Goal: Task Accomplishment & Management: Use online tool/utility

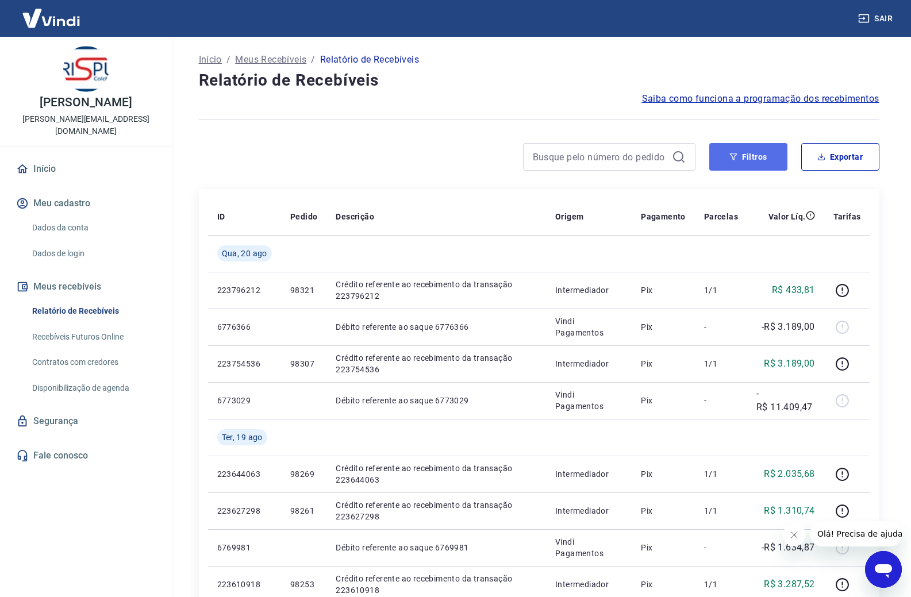
click at [733, 155] on icon "button" at bounding box center [734, 157] width 8 height 8
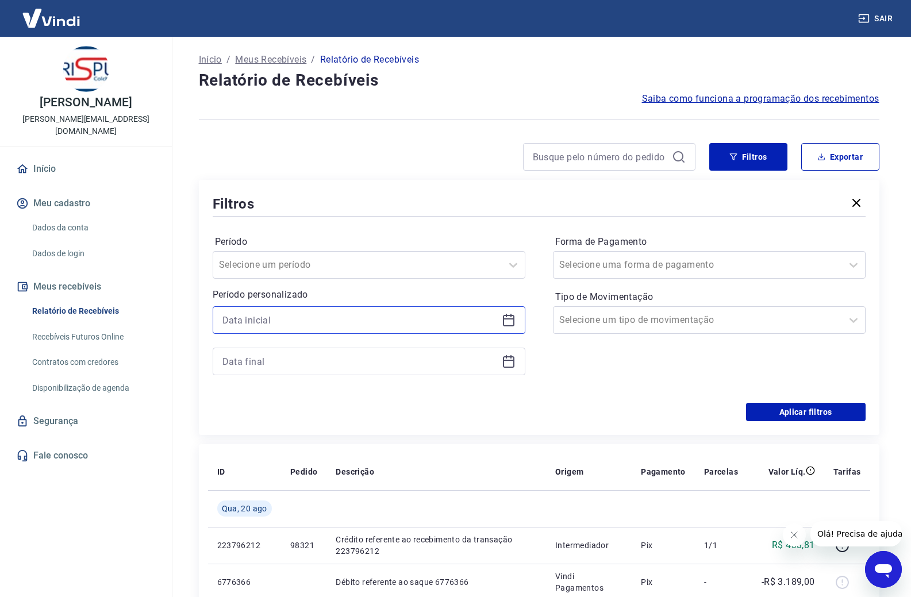
click at [279, 322] on input at bounding box center [360, 320] width 275 height 17
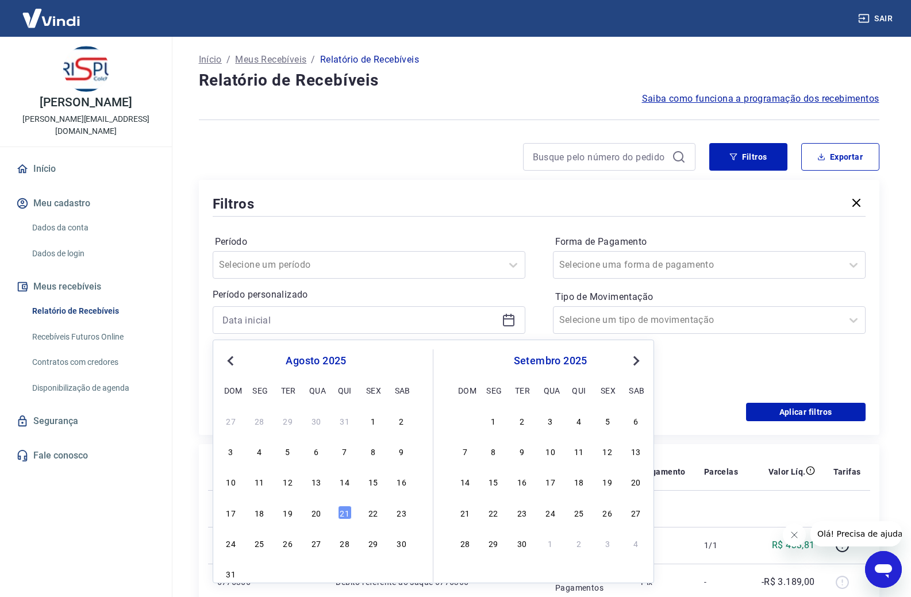
click at [234, 369] on div "agosto 2025 dom seg ter qua qui sex sab" at bounding box center [316, 374] width 187 height 49
click at [232, 363] on span "Previous Month" at bounding box center [232, 360] width 0 height 13
click at [317, 514] on div "23" at bounding box center [316, 513] width 14 height 14
type input "23/07/2025"
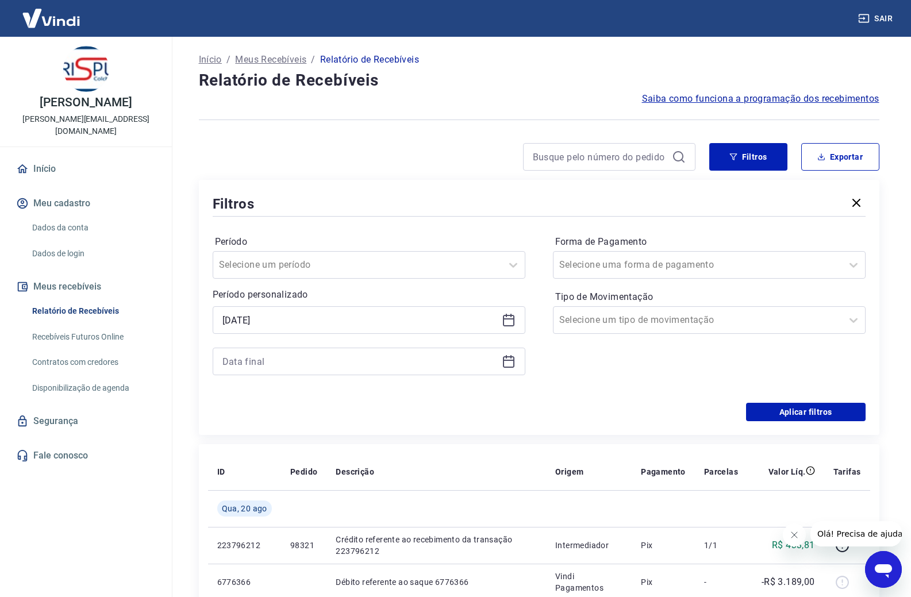
click at [507, 366] on icon at bounding box center [509, 362] width 14 height 14
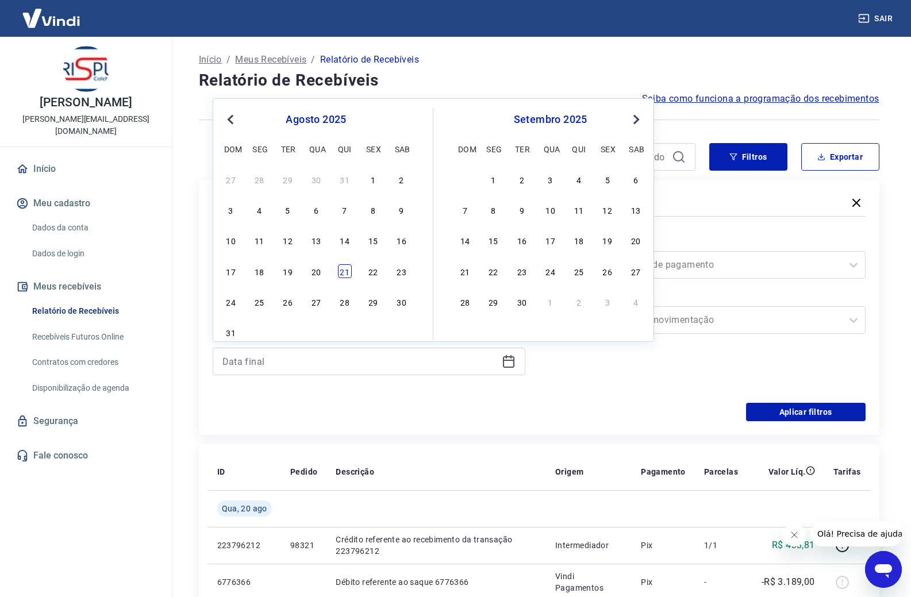
click at [350, 275] on div "21" at bounding box center [345, 272] width 14 height 14
type input "21/08/2025"
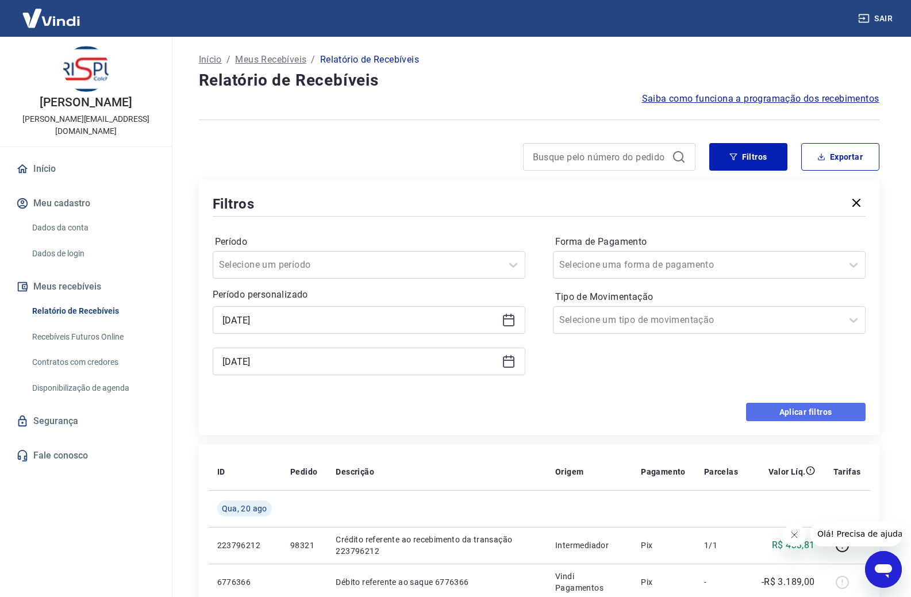
click at [812, 414] on button "Aplicar filtros" at bounding box center [806, 412] width 120 height 18
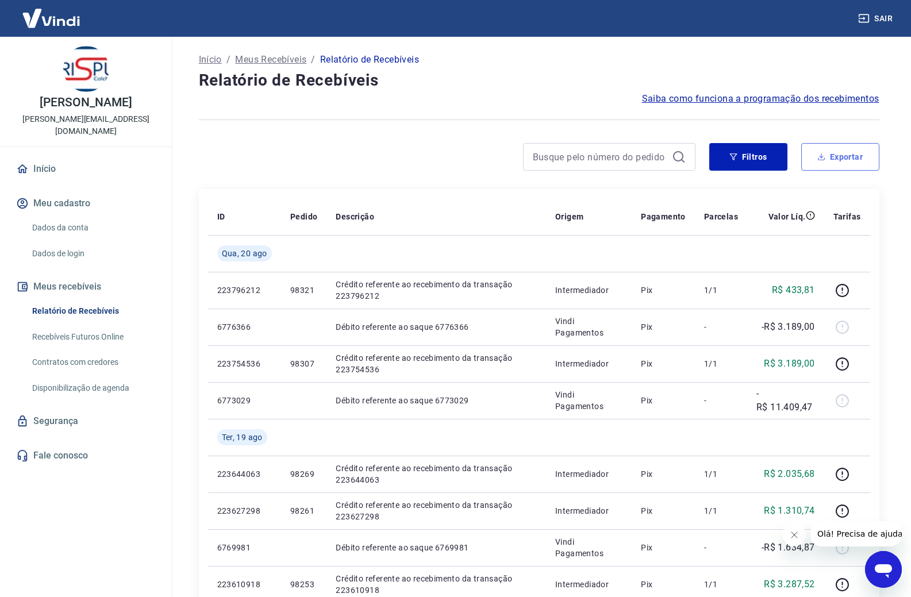
click at [852, 147] on button "Exportar" at bounding box center [841, 157] width 78 height 28
type input "23/07/2025"
type input "21/08/2025"
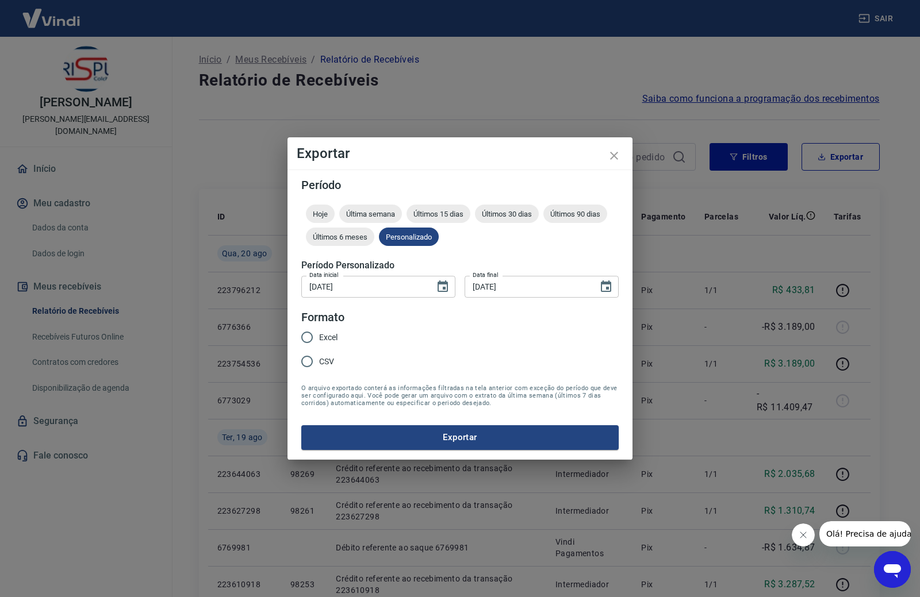
click at [330, 336] on span "Excel" at bounding box center [328, 338] width 18 height 12
click at [319, 336] on input "Excel" at bounding box center [307, 337] width 24 height 24
radio input "true"
click at [443, 446] on button "Exportar" at bounding box center [459, 438] width 317 height 24
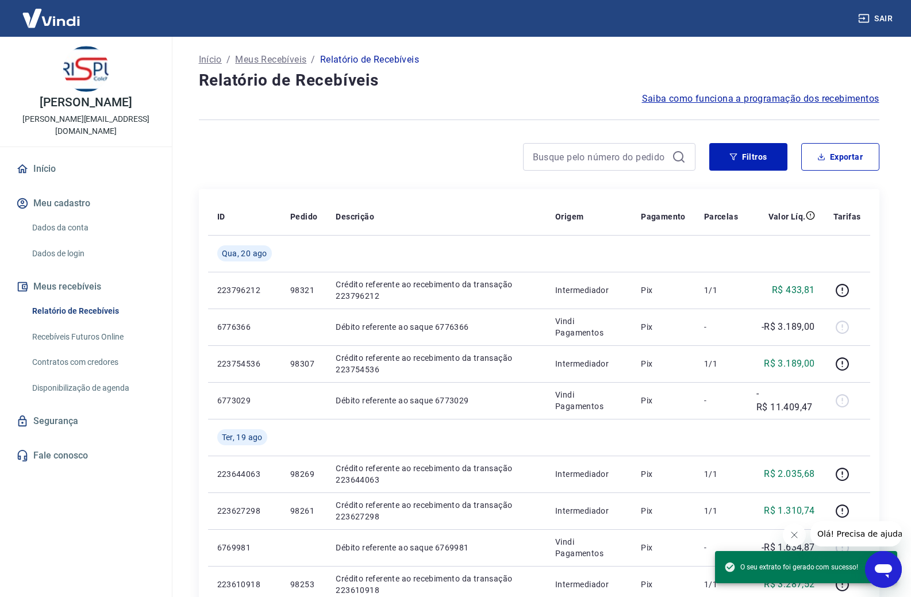
drag, startPoint x: 218, startPoint y: 177, endPoint x: 227, endPoint y: 147, distance: 31.8
click at [218, 177] on div "Filtros Exportar" at bounding box center [539, 161] width 681 height 37
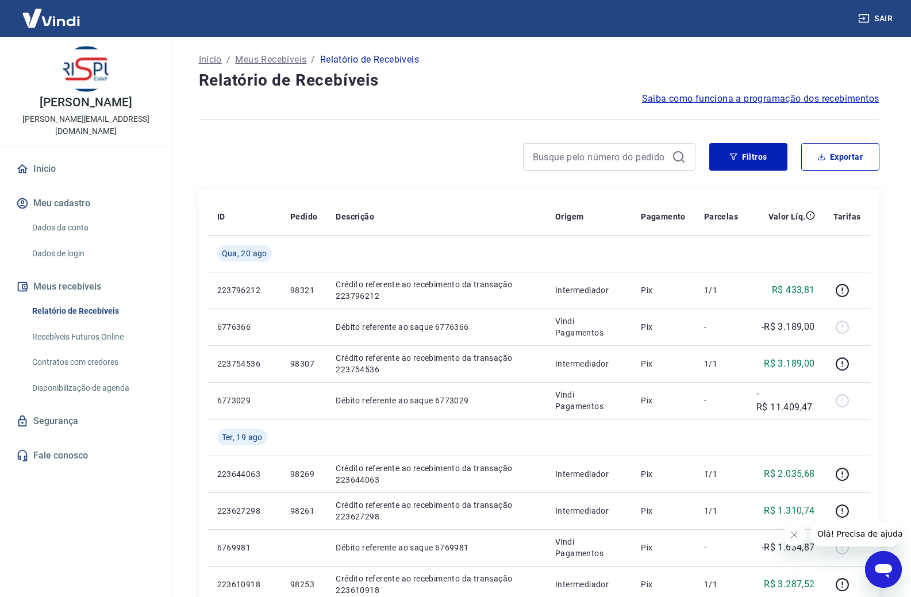
click at [147, 480] on div "CICERO SOMAVILLA bruno.silva@fabrispuma.com.br Início Meu cadastro Dados da con…" at bounding box center [86, 312] width 172 height 551
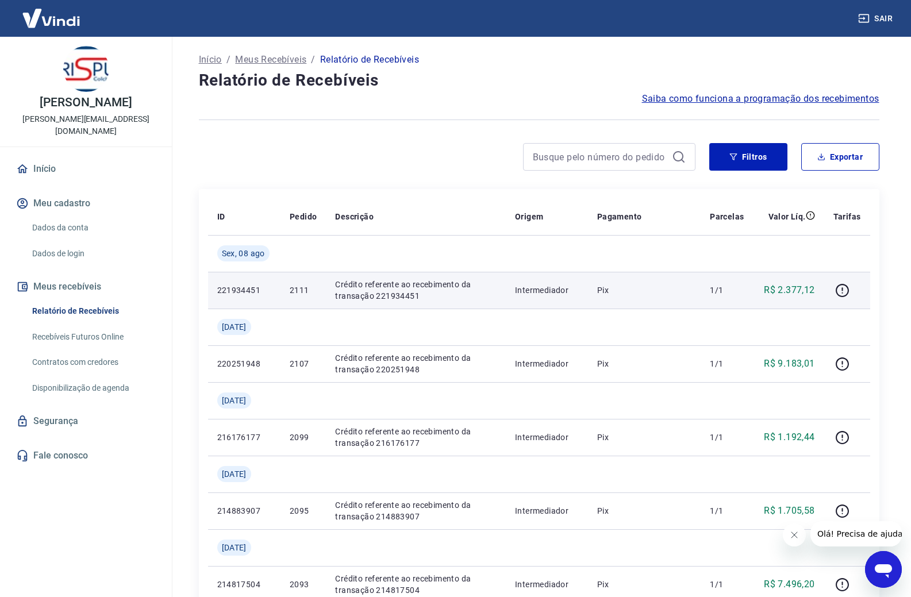
click at [299, 289] on p "2111" at bounding box center [303, 291] width 27 height 12
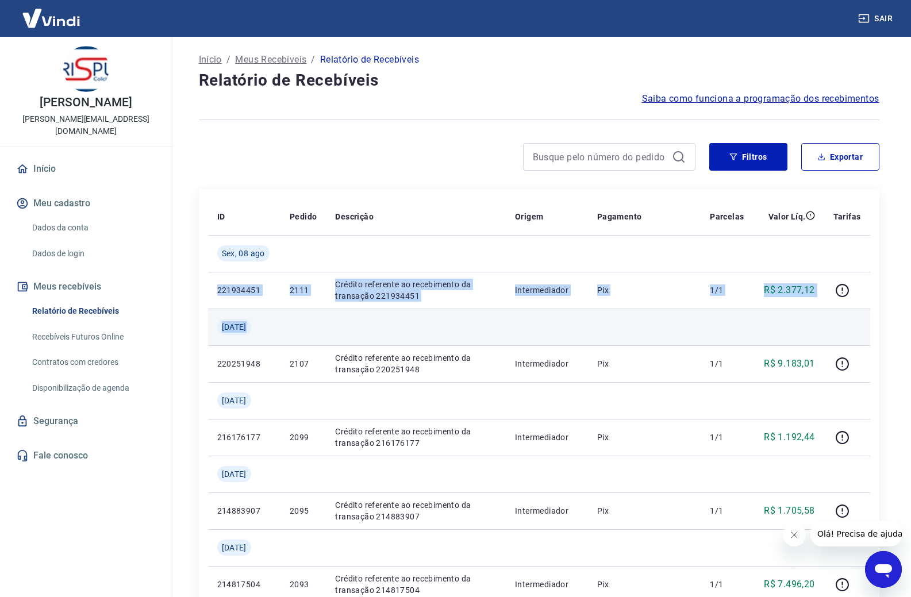
drag, startPoint x: 218, startPoint y: 288, endPoint x: 803, endPoint y: 323, distance: 585.9
click at [534, 323] on tbody "Sex, 08 ago 221934451 2111 Crédito referente ao recebimento da transação 221934…" at bounding box center [539, 603] width 662 height 736
click at [534, 323] on td at bounding box center [788, 327] width 71 height 37
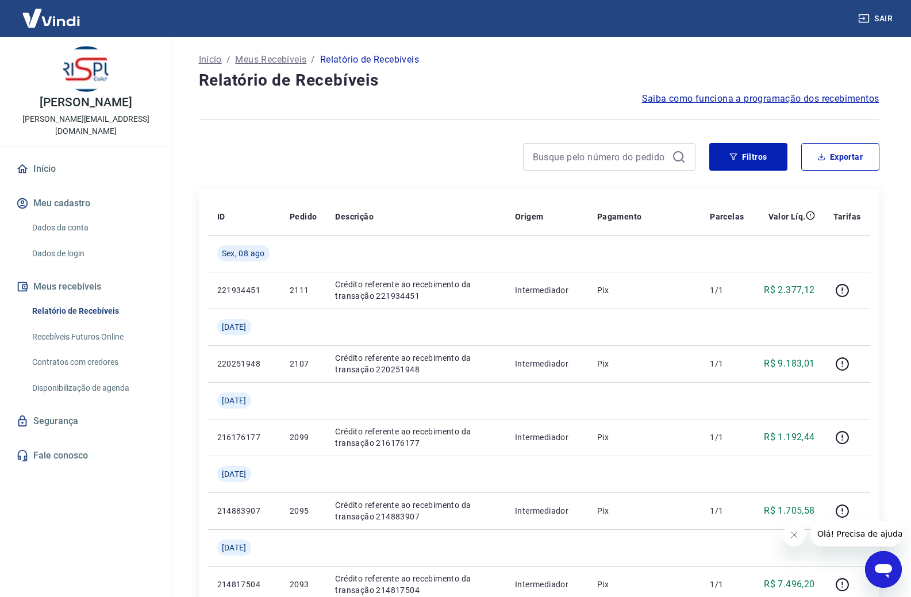
click at [411, 155] on div at bounding box center [447, 157] width 497 height 28
click at [534, 156] on button "Filtros" at bounding box center [749, 157] width 78 height 28
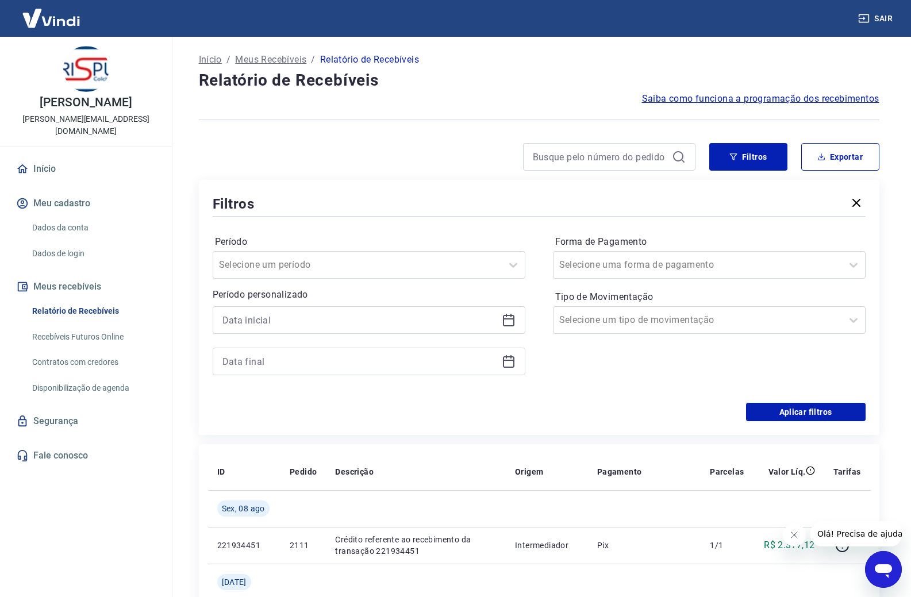
click at [502, 315] on icon at bounding box center [509, 320] width 14 height 14
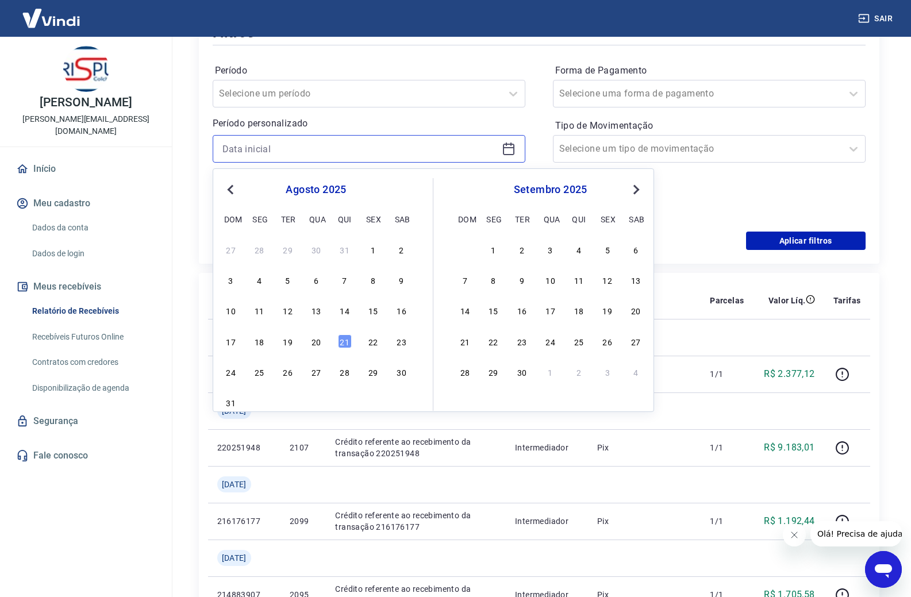
scroll to position [173, 0]
click at [374, 279] on div "8" at bounding box center [373, 279] width 14 height 14
type input "08/08/2025"
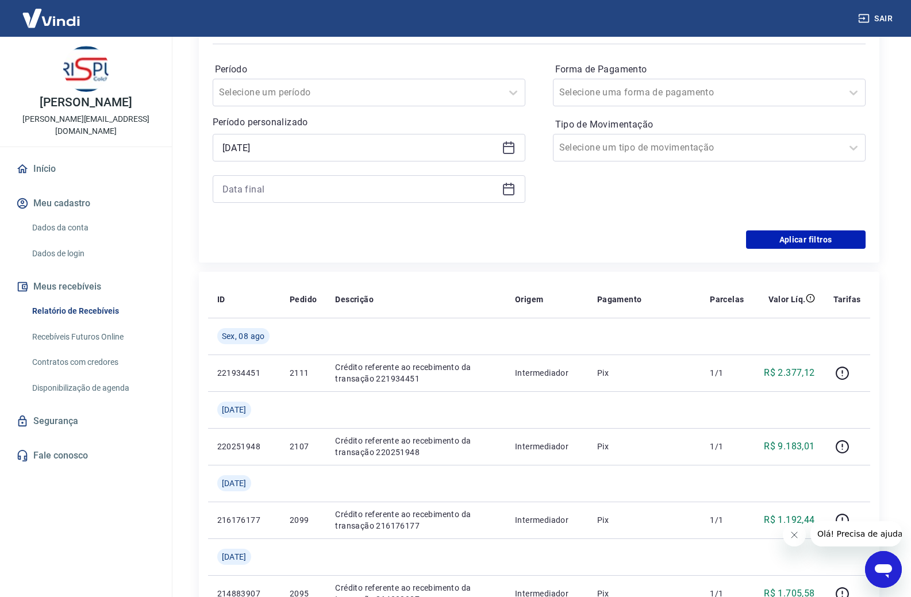
click at [514, 185] on icon at bounding box center [509, 190] width 12 height 12
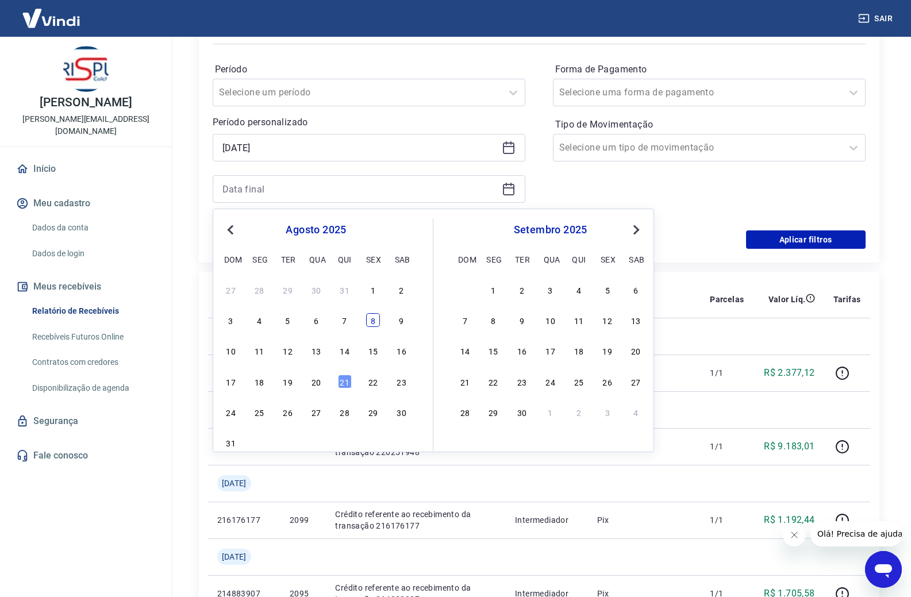
click at [375, 319] on div "8" at bounding box center [373, 320] width 14 height 14
type input "08/08/2025"
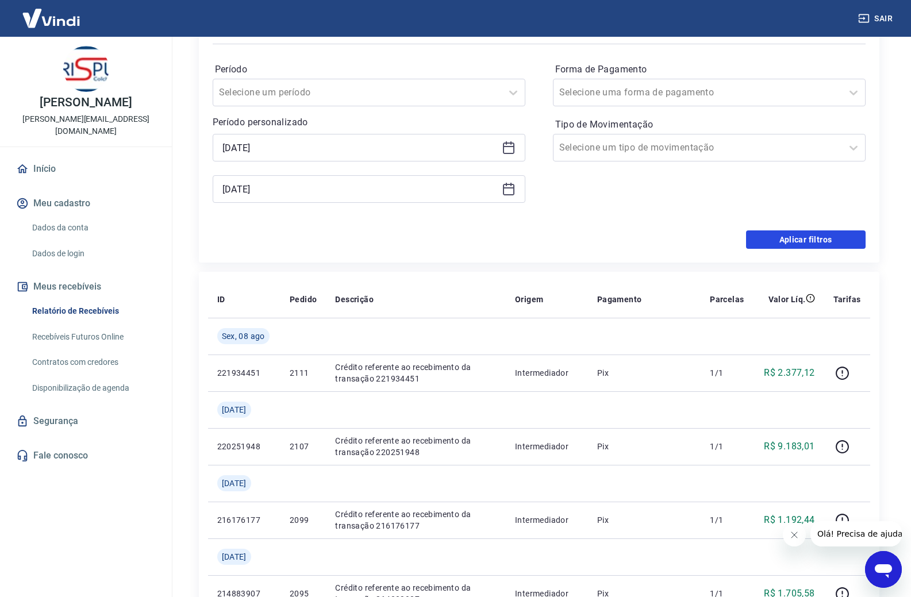
drag, startPoint x: 773, startPoint y: 233, endPoint x: 468, endPoint y: 235, distance: 305.9
click at [534, 236] on button "Aplicar filtros" at bounding box center [806, 240] width 120 height 18
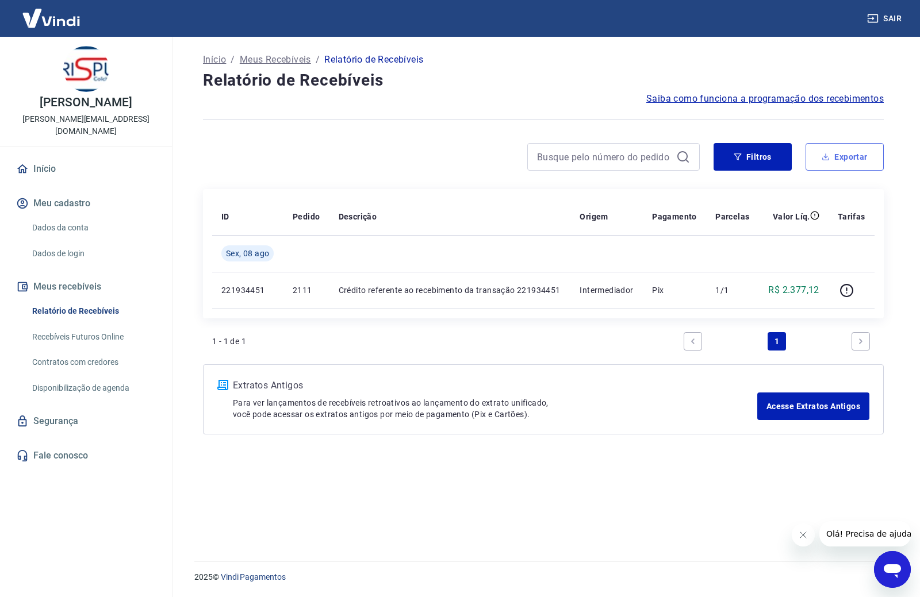
click at [534, 151] on button "Exportar" at bounding box center [845, 157] width 78 height 28
type input "08/08/2025"
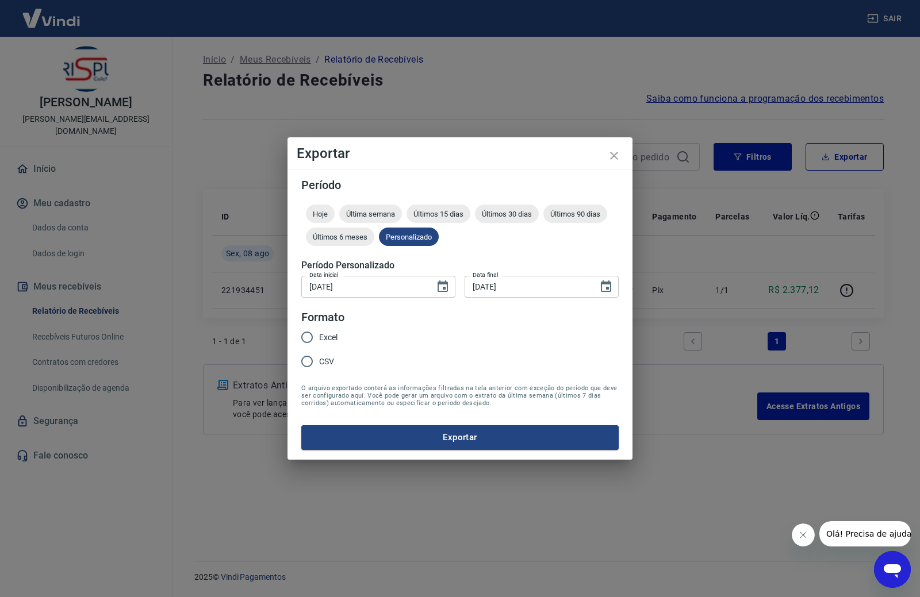
click at [336, 333] on span "Excel" at bounding box center [328, 338] width 18 height 12
click at [319, 333] on input "Excel" at bounding box center [307, 337] width 24 height 24
radio input "true"
click at [442, 439] on button "Exportar" at bounding box center [459, 438] width 317 height 24
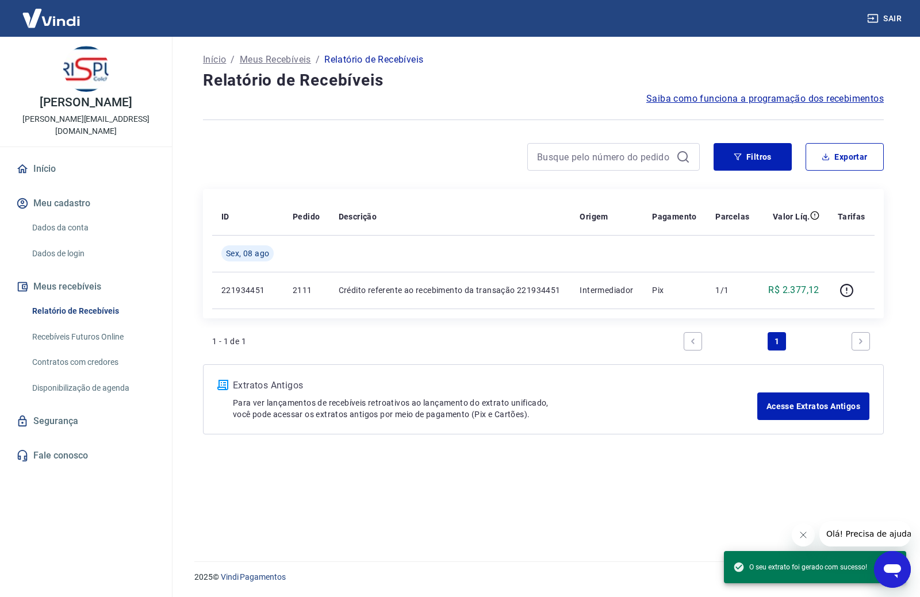
click at [418, 475] on div "Início / Meus Recebíveis / Relatório de Recebíveis Relatório de Recebíveis Saib…" at bounding box center [543, 292] width 708 height 511
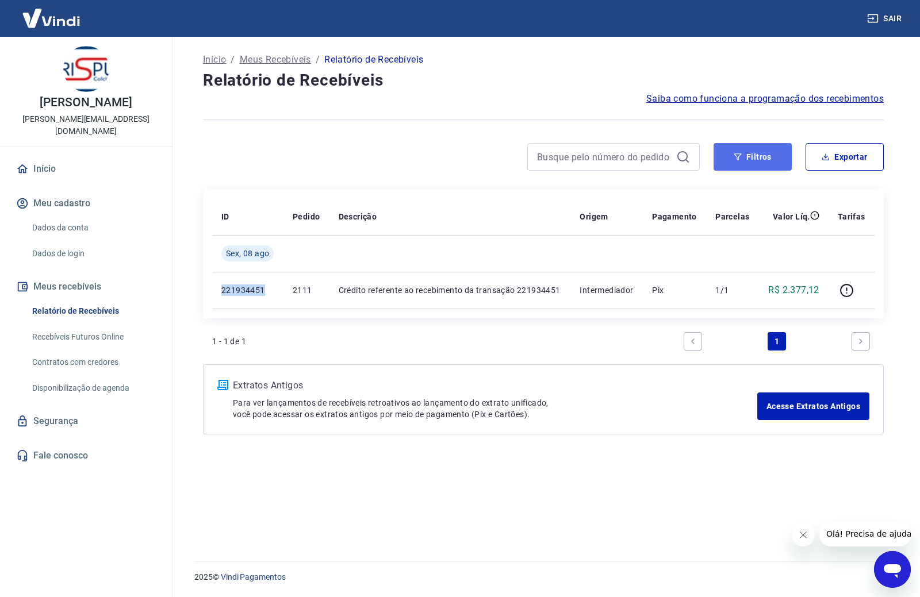
click at [534, 155] on button "Filtros" at bounding box center [753, 157] width 78 height 28
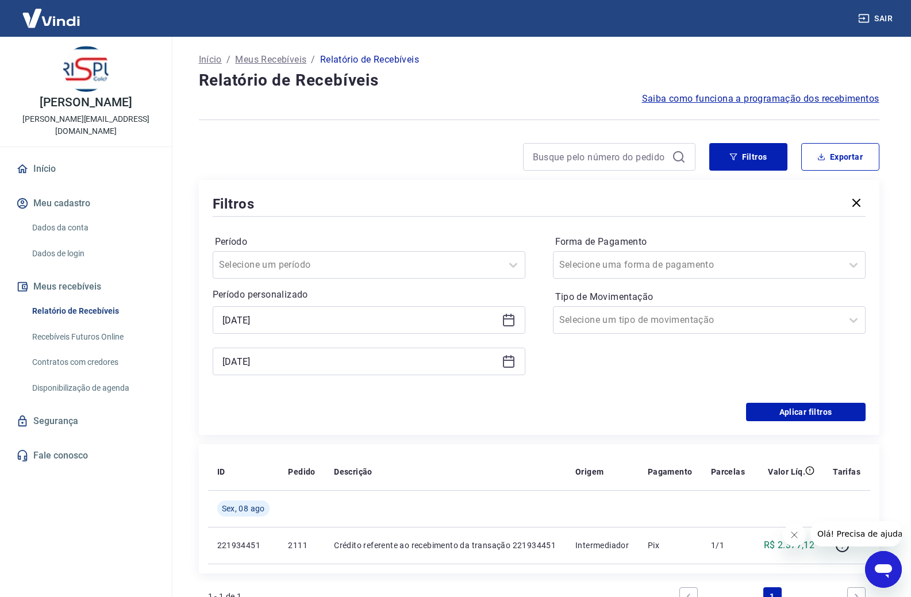
click at [506, 319] on icon at bounding box center [509, 319] width 12 height 1
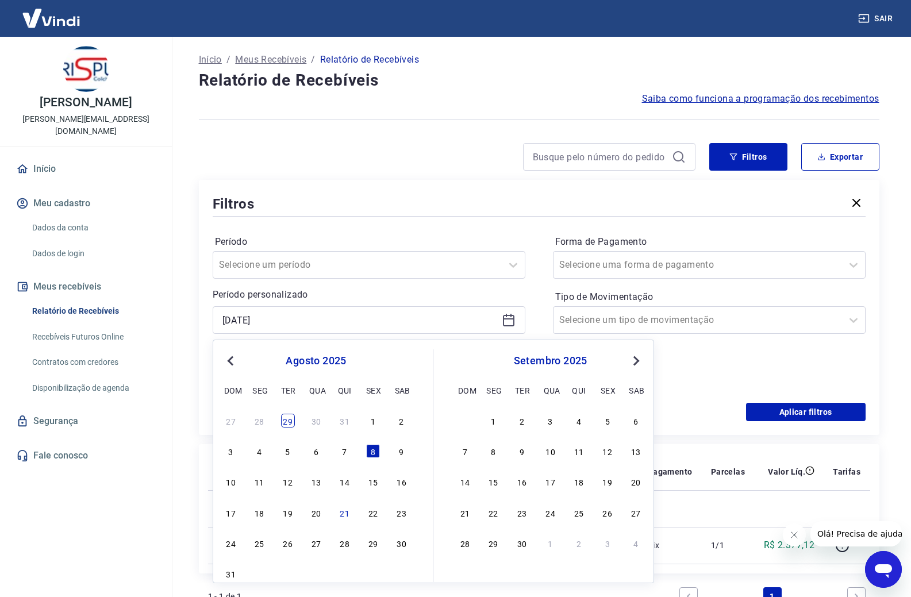
click at [289, 417] on div "29" at bounding box center [288, 421] width 14 height 14
type input "29/07/2025"
click at [289, 417] on div "Aplicar filtros" at bounding box center [539, 412] width 653 height 18
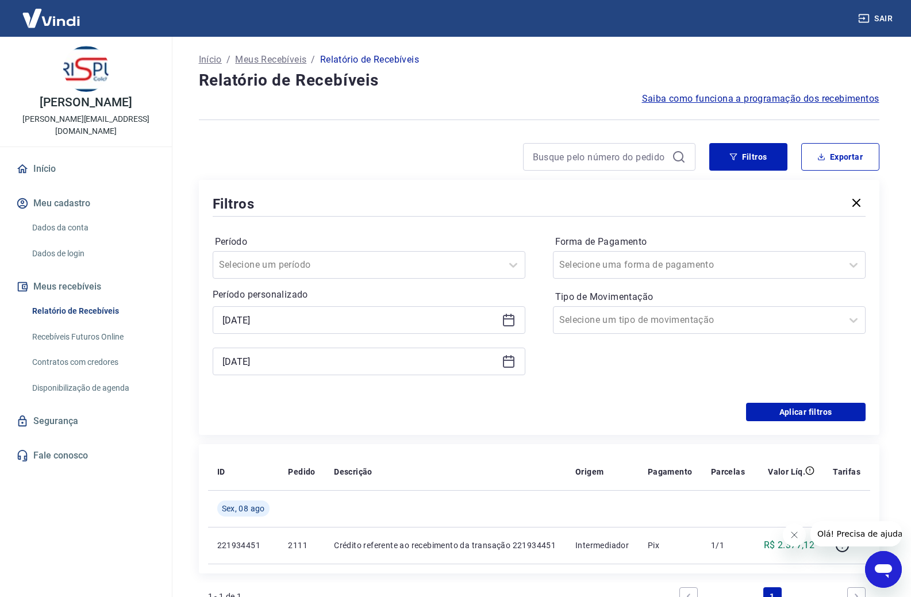
click at [505, 356] on icon at bounding box center [509, 362] width 14 height 14
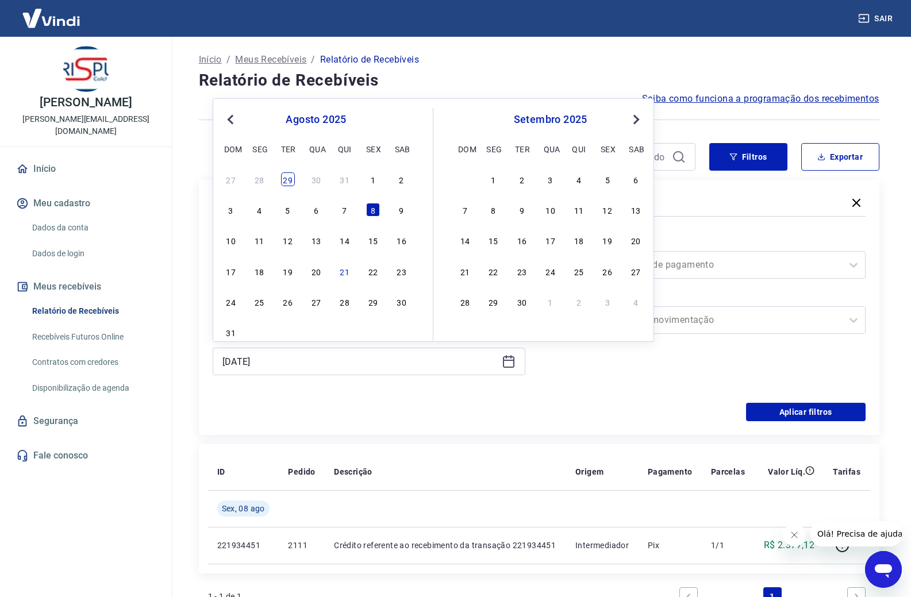
click at [288, 178] on div "29" at bounding box center [288, 180] width 14 height 14
type input "29/07/2025"
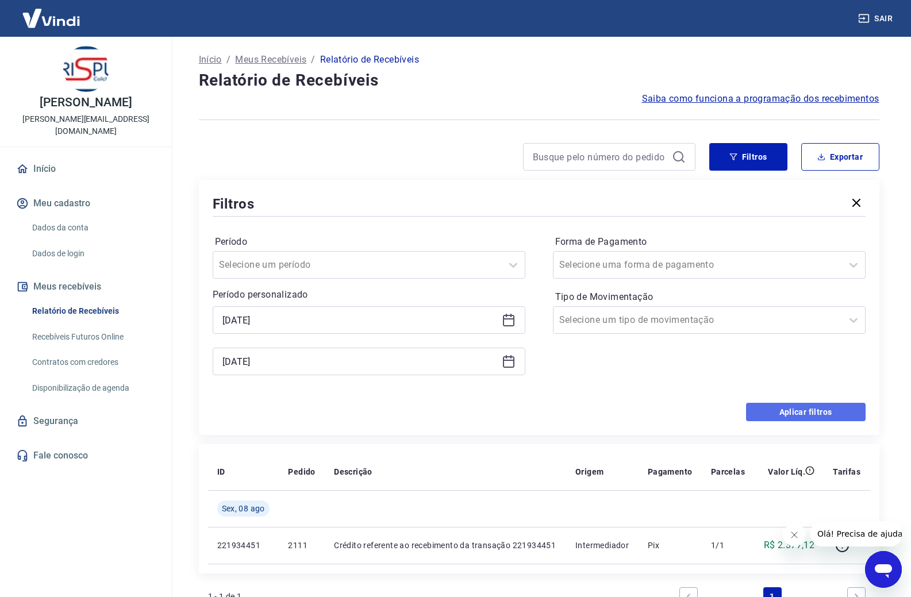
click at [534, 416] on button "Aplicar filtros" at bounding box center [806, 412] width 120 height 18
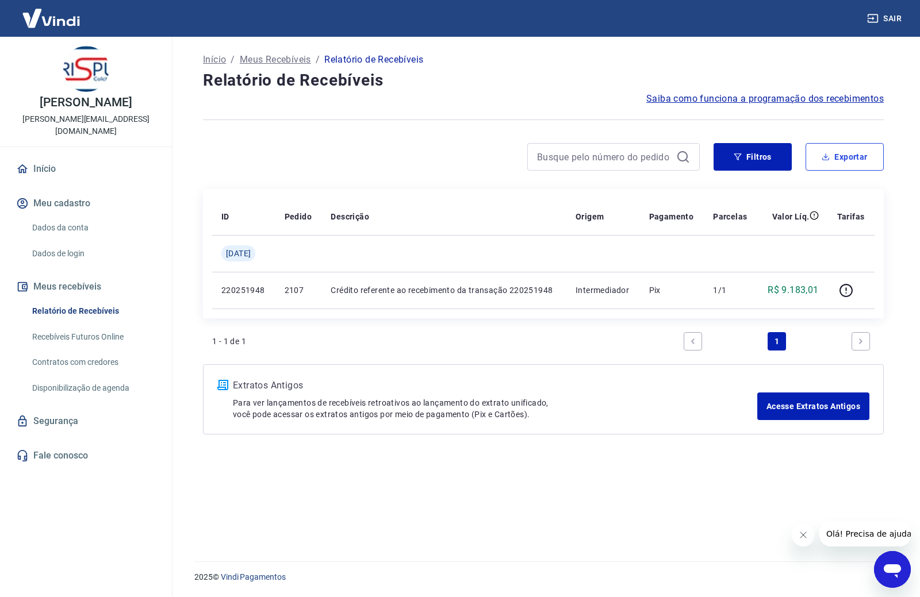
click at [534, 157] on button "Exportar" at bounding box center [845, 157] width 78 height 28
type input "29/07/2025"
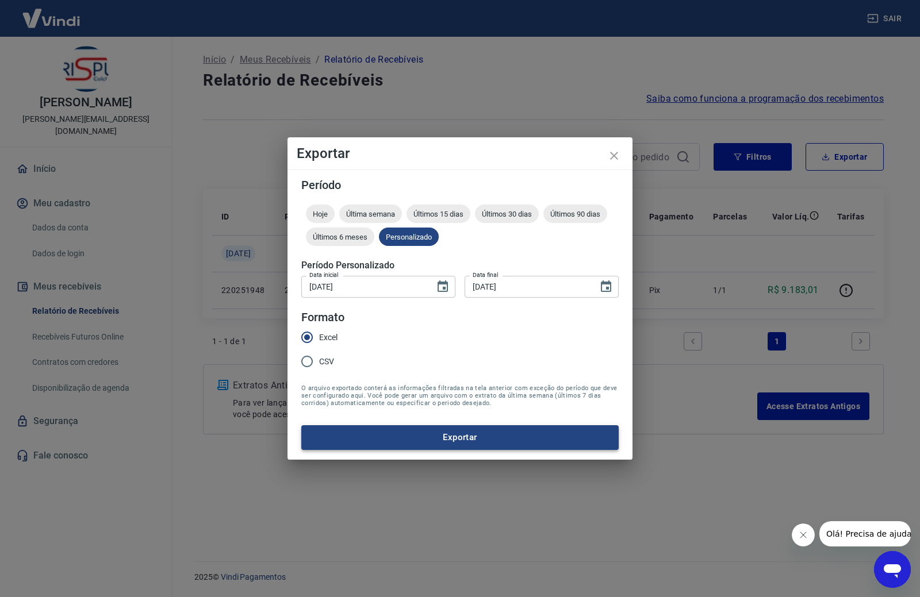
click at [477, 432] on button "Exportar" at bounding box center [459, 438] width 317 height 24
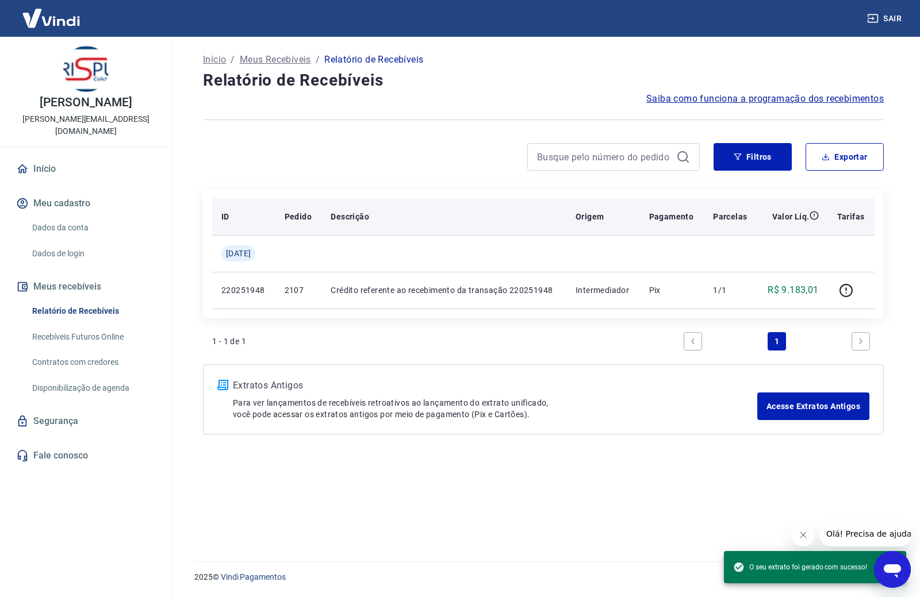
click at [473, 219] on div "Descrição" at bounding box center [444, 217] width 227 height 12
